Goal: Information Seeking & Learning: Learn about a topic

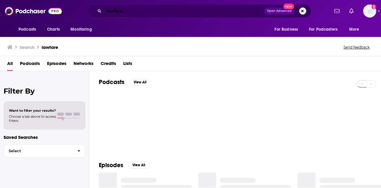
click at [125, 10] on input "lawfare" at bounding box center [184, 11] width 160 height 10
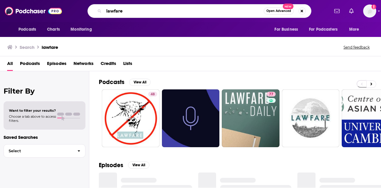
click at [125, 10] on input "lawfare" at bounding box center [184, 11] width 160 height 10
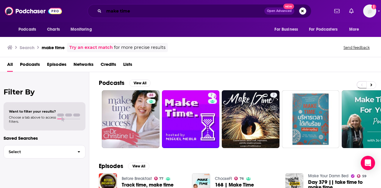
click at [153, 9] on input "make time" at bounding box center [184, 11] width 160 height 10
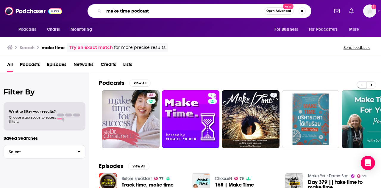
type input "make time podcast"
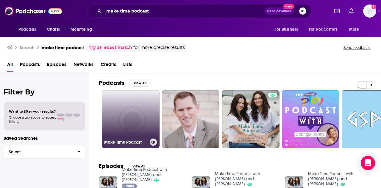
click at [135, 114] on link "Make Time Podcast" at bounding box center [131, 119] width 58 height 58
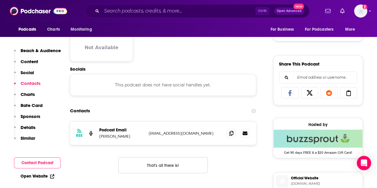
scroll to position [393, 0]
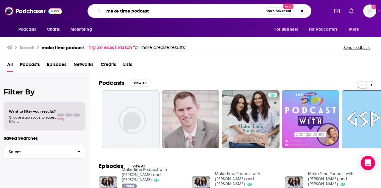
drag, startPoint x: 159, startPoint y: 10, endPoint x: 131, endPoint y: 11, distance: 27.7
click at [131, 11] on input "make time podcast" at bounding box center [184, 11] width 160 height 10
type input "make time"
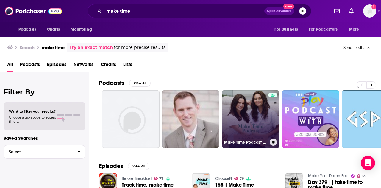
click at [260, 124] on link "Make Time Podcast with [PERSON_NAME] and [PERSON_NAME]" at bounding box center [251, 119] width 58 height 58
